Goal: Information Seeking & Learning: Understand process/instructions

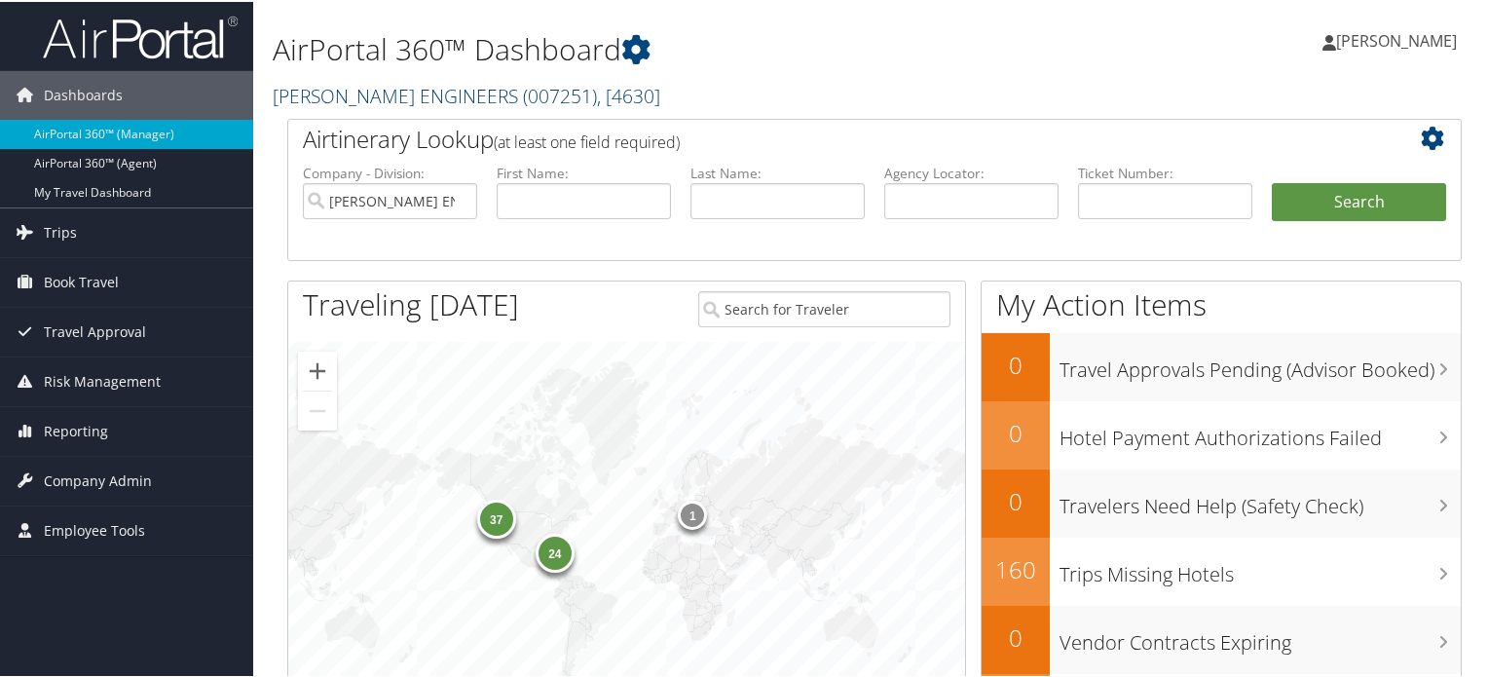
click at [523, 87] on span "( 007251 )" at bounding box center [560, 94] width 74 height 26
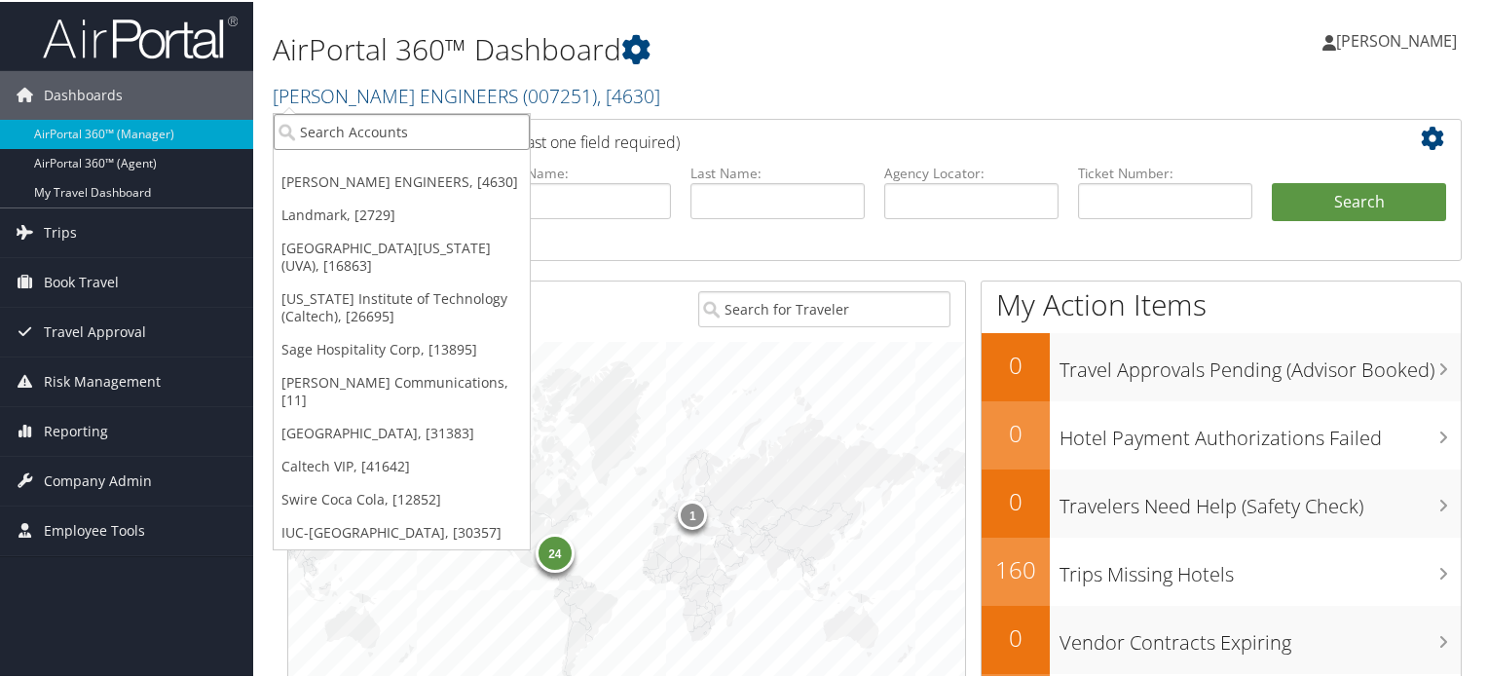
click at [445, 135] on input "search" at bounding box center [402, 130] width 256 height 36
type input "university of sa"
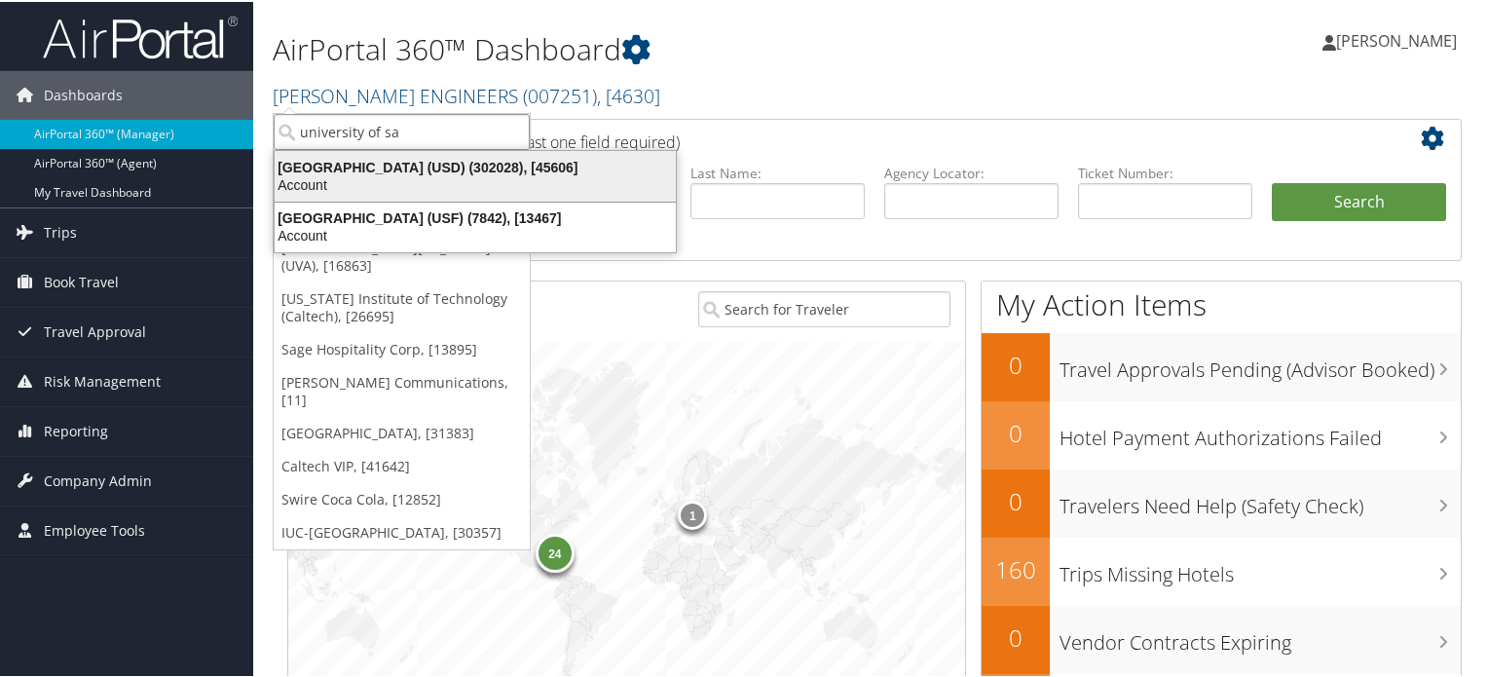
click at [462, 158] on div "University of San Diego (USD) (302028), [45606]" at bounding box center [475, 166] width 425 height 18
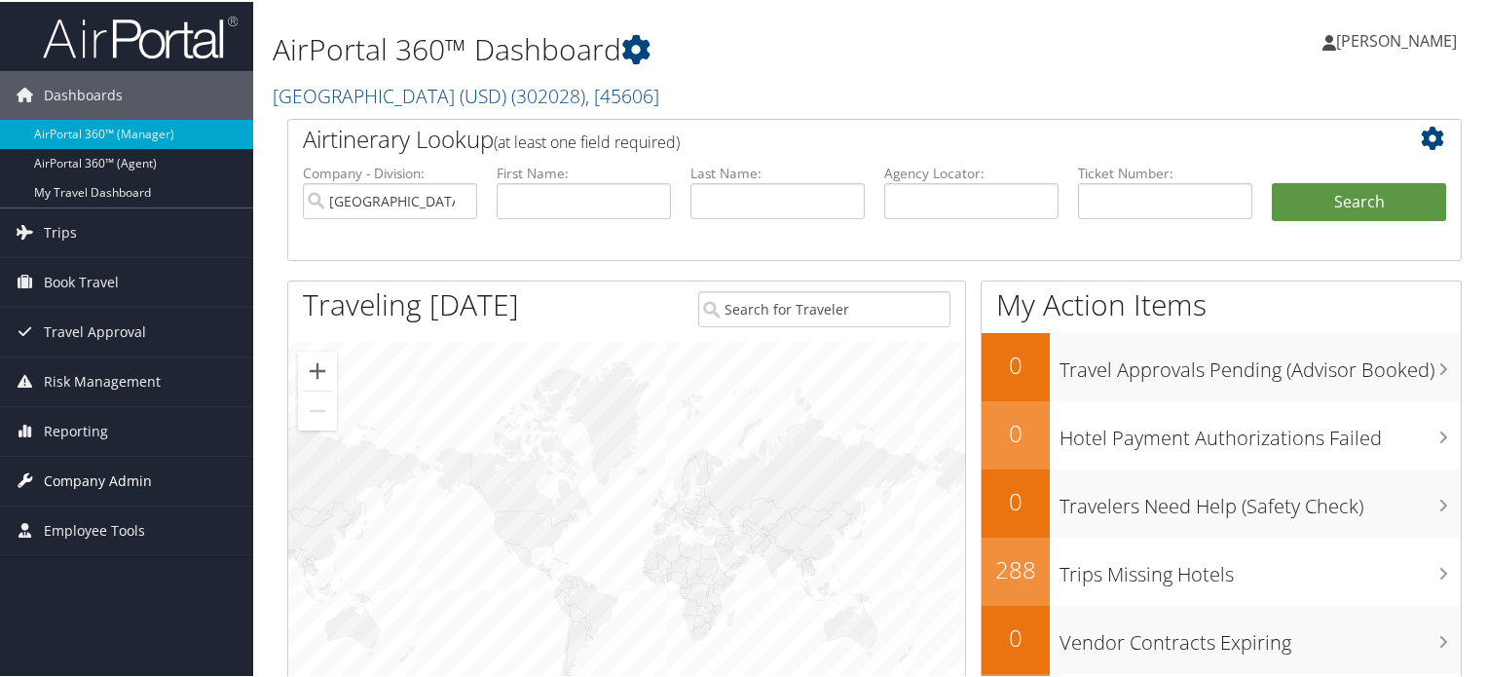
click at [79, 474] on span "Company Admin" at bounding box center [98, 479] width 108 height 49
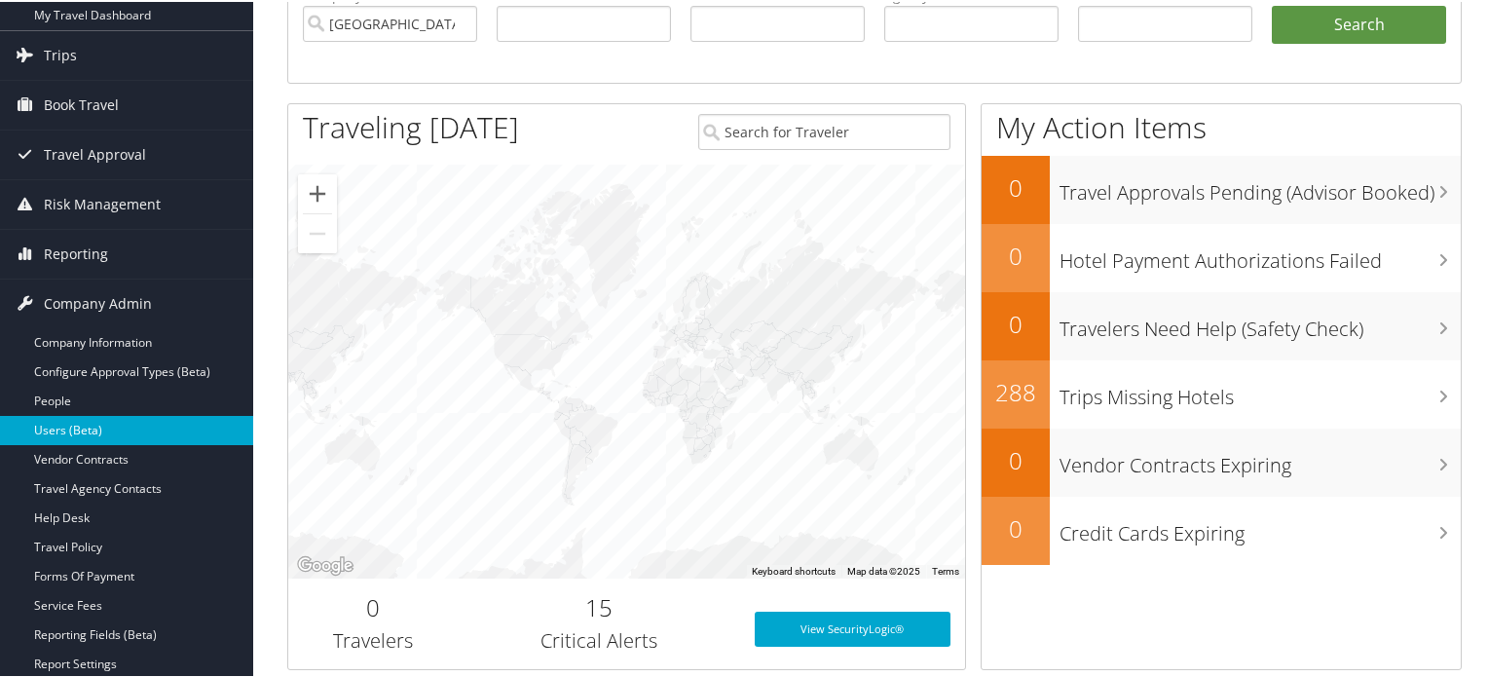
scroll to position [195, 0]
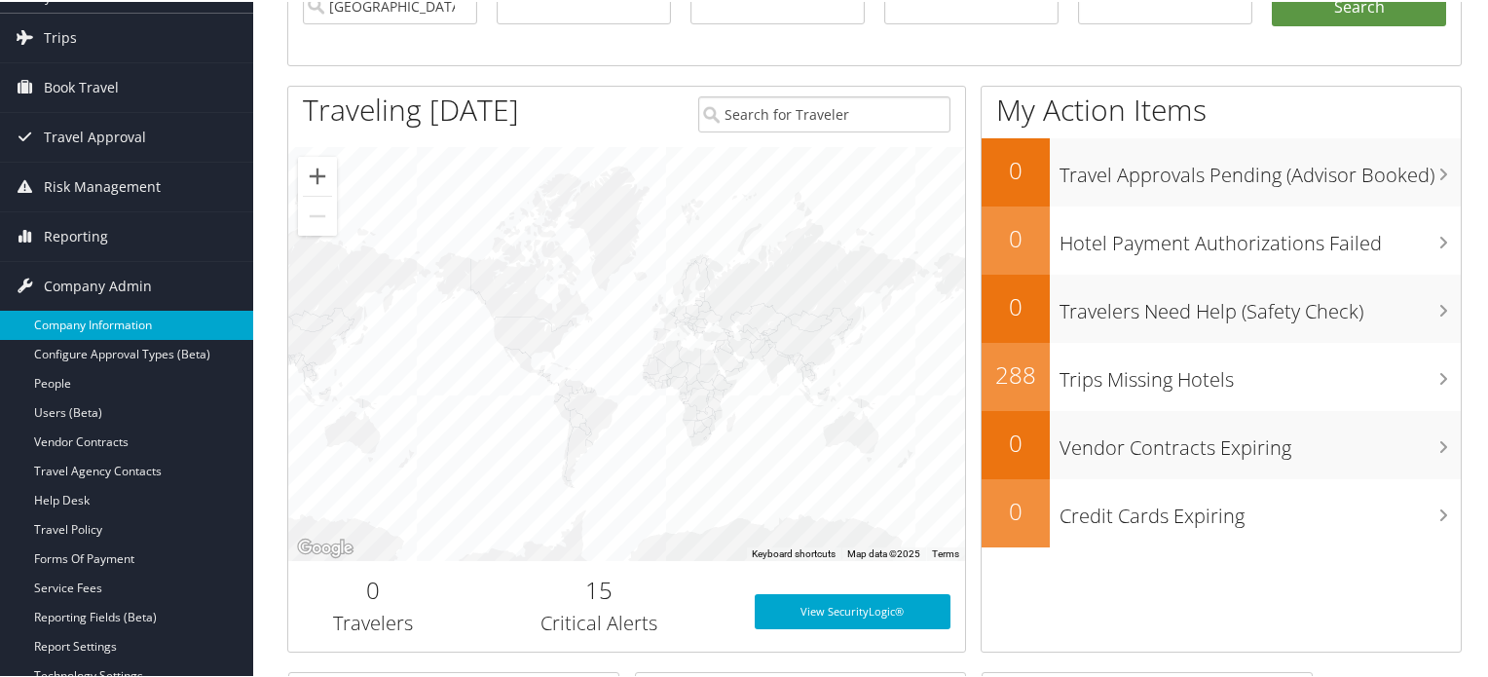
click at [132, 318] on link "Company Information" at bounding box center [126, 323] width 253 height 29
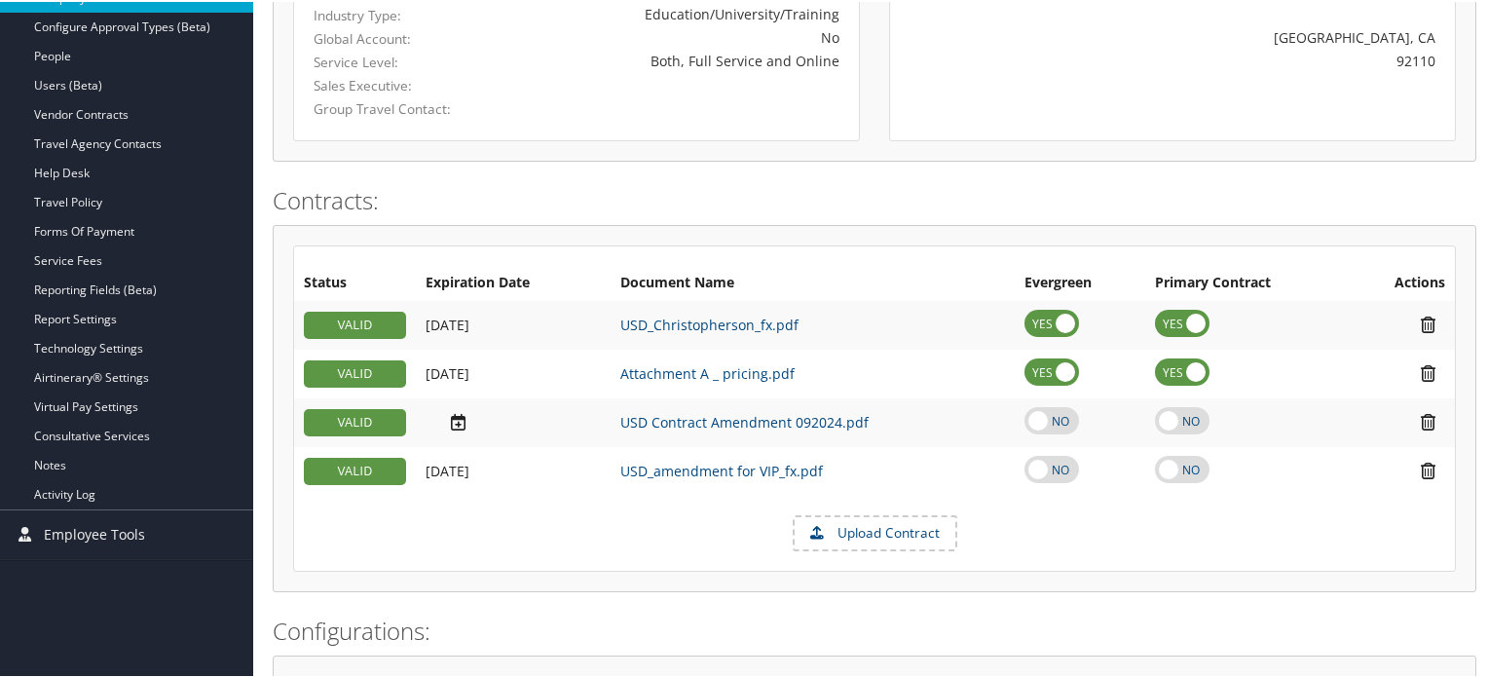
scroll to position [331, 0]
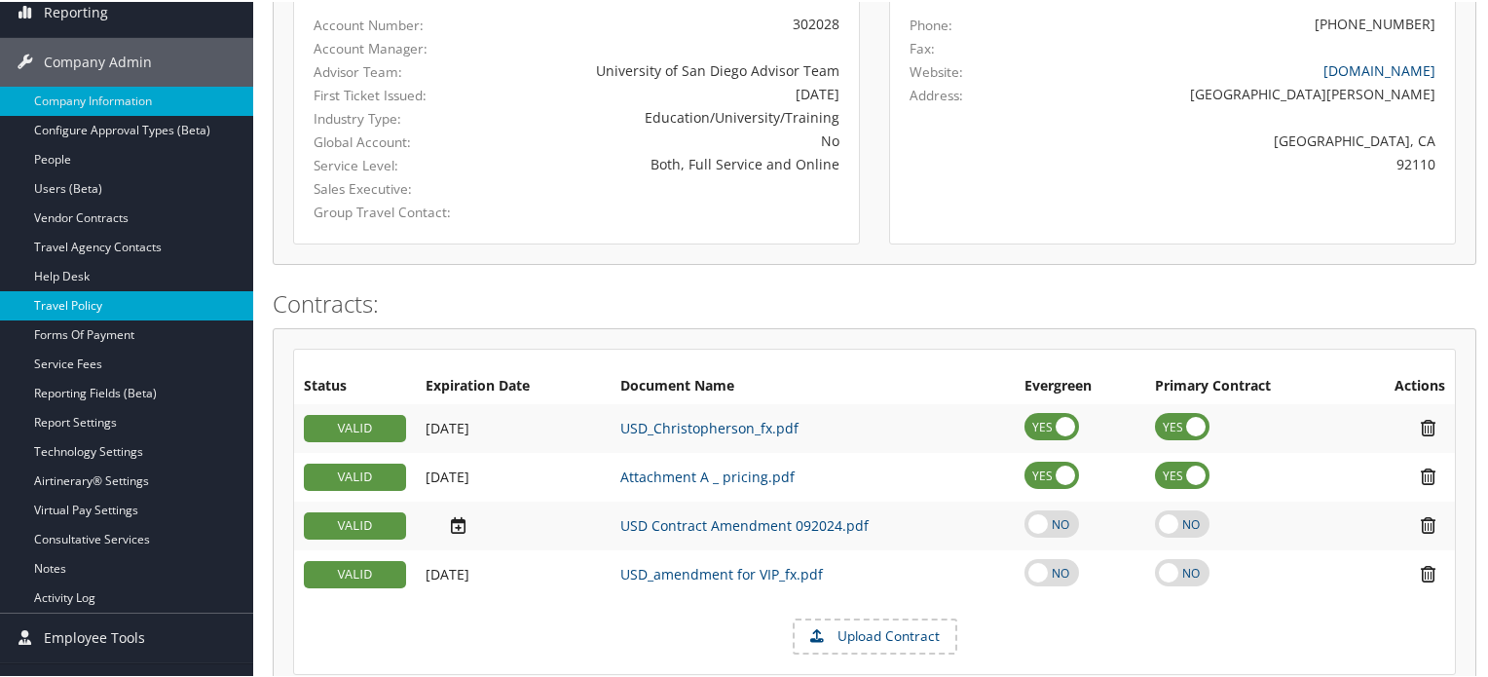
click at [86, 302] on link "Travel Policy" at bounding box center [126, 303] width 253 height 29
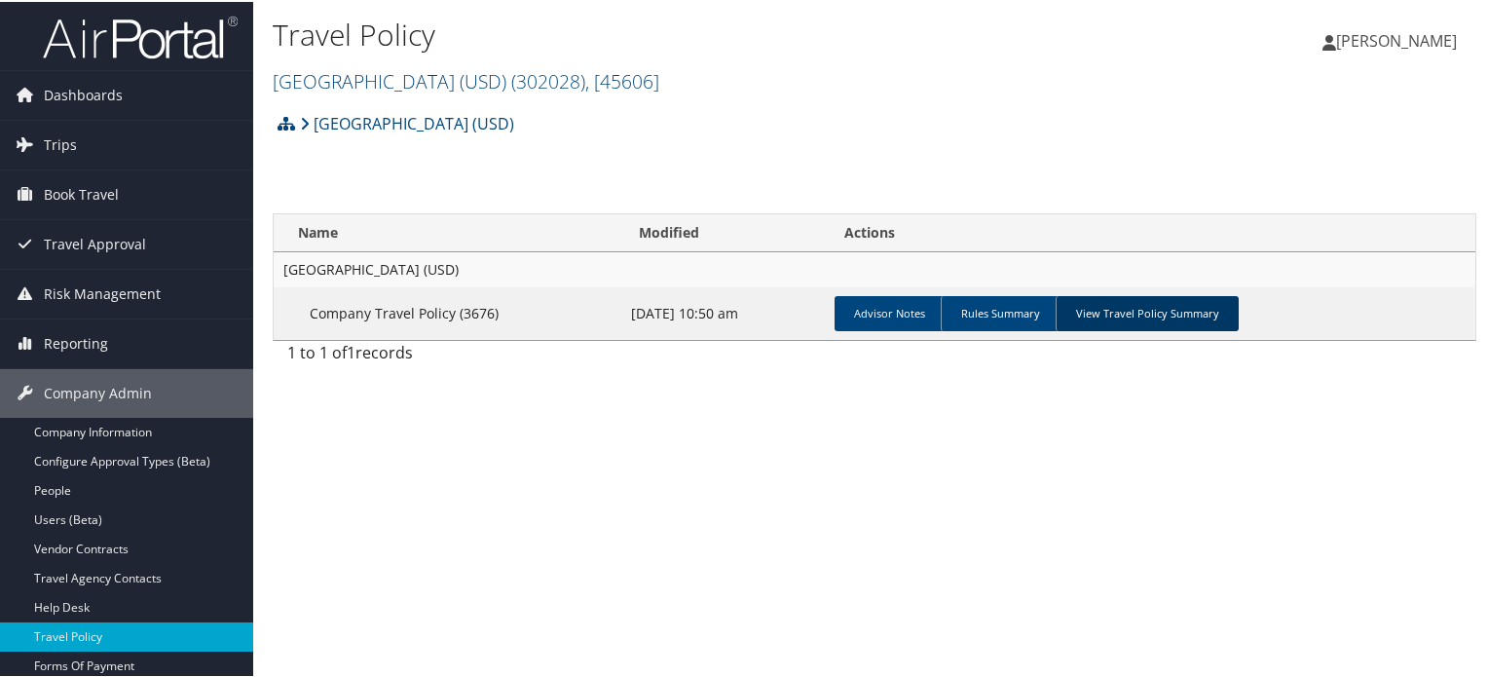
click at [1116, 312] on link "View Travel Policy Summary" at bounding box center [1147, 311] width 183 height 35
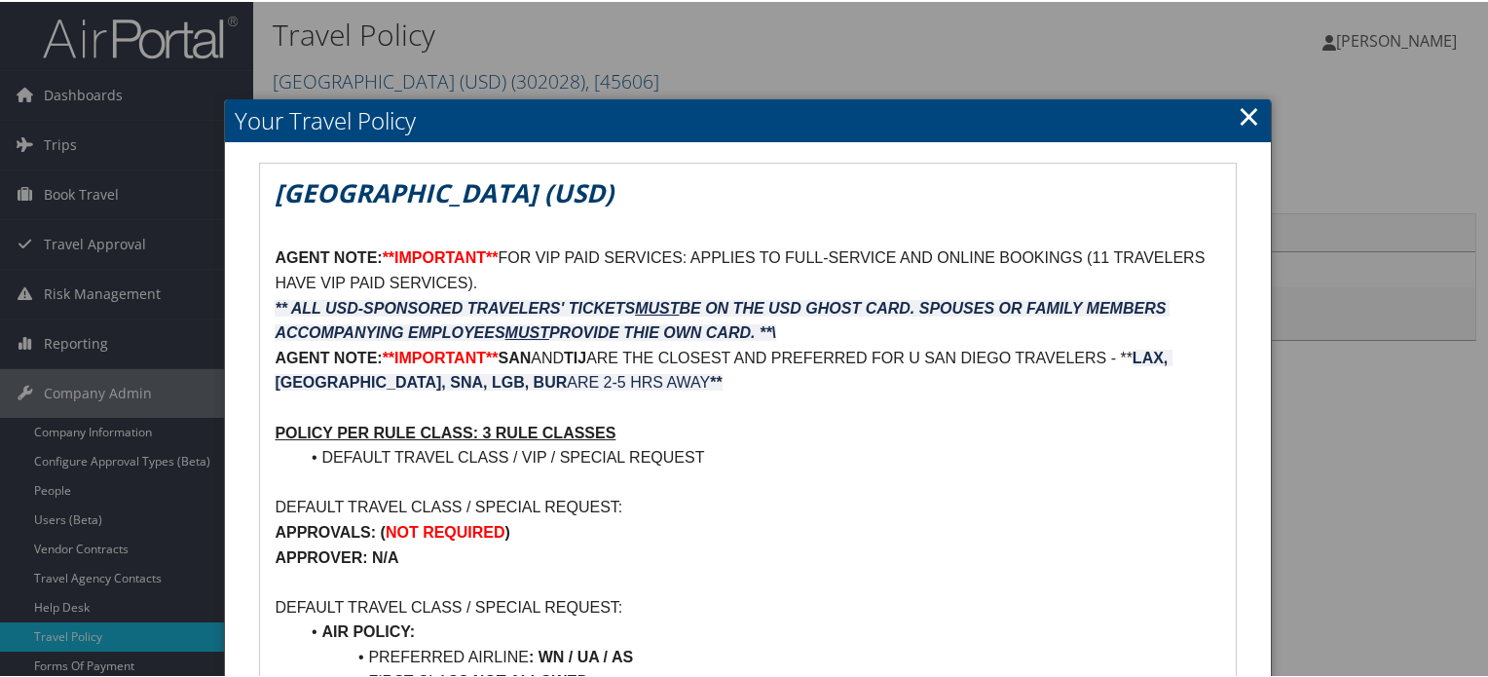
click at [1004, 105] on h2 "Your Travel Policy" at bounding box center [747, 118] width 1045 height 43
drag, startPoint x: 976, startPoint y: 124, endPoint x: 914, endPoint y: -15, distance: 151.3
click at [914, 0] on html "Menu Dashboards ► AirPortal 360™ (Manager) AirPortal 360™ (Agent) My Travel Das…" at bounding box center [748, 338] width 1496 height 677
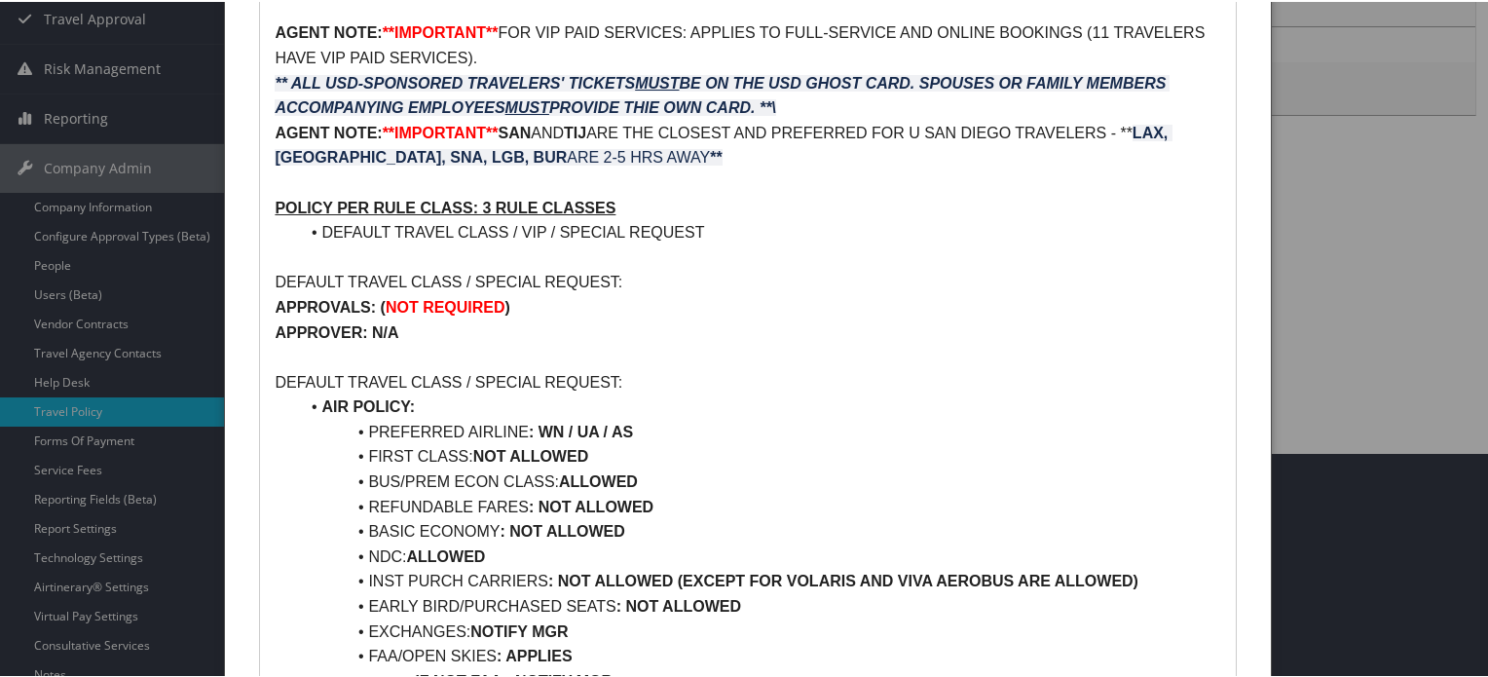
scroll to position [97, 0]
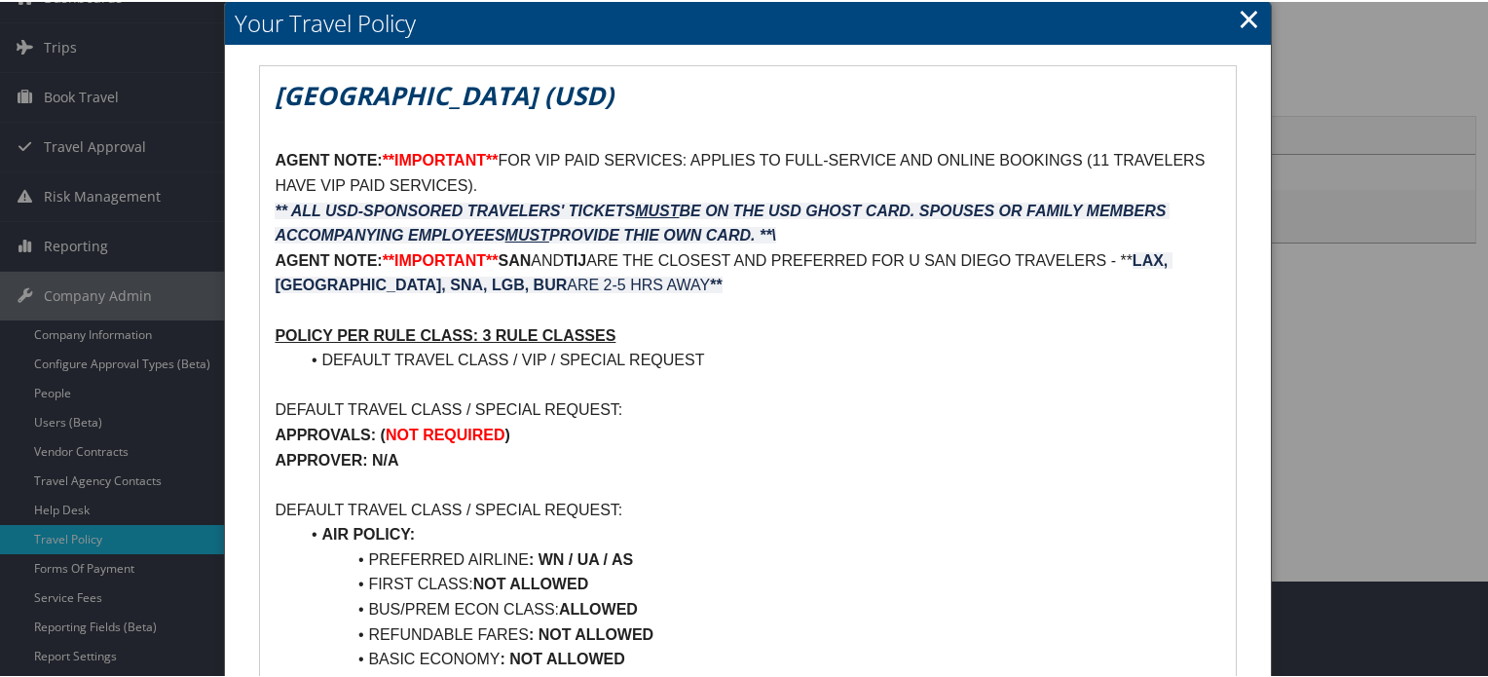
click at [1245, 19] on link "×" at bounding box center [1249, 16] width 22 height 39
